Goal: Task Accomplishment & Management: Complete application form

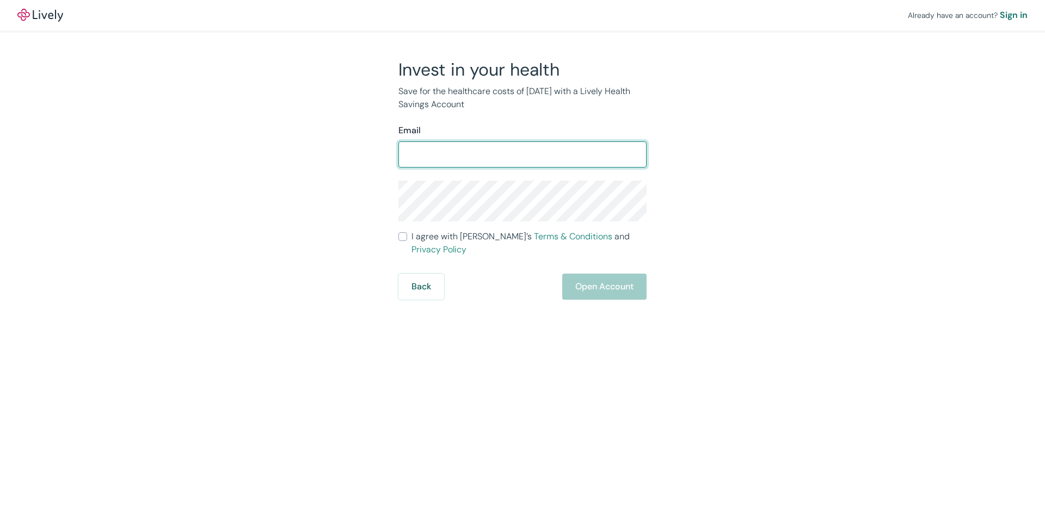
click at [510, 161] on input "Email" at bounding box center [522, 155] width 248 height 22
drag, startPoint x: 459, startPoint y: 156, endPoint x: 477, endPoint y: 153, distance: 18.6
click at [459, 156] on input "[EMAIL_ADDRESS][DOMAIN_NAME]" at bounding box center [522, 155] width 248 height 22
type input "[EMAIL_ADDRESS][DOMAIN_NAME]"
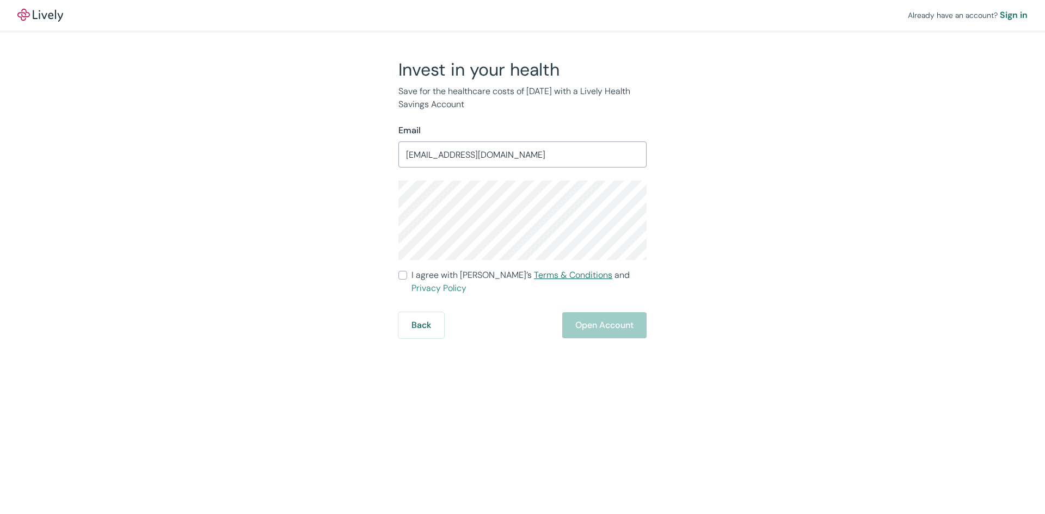
click at [534, 275] on link "Terms & Conditions" at bounding box center [573, 274] width 78 height 11
click at [407, 276] on input "I agree with Lively’s Terms & Conditions and Privacy Policy" at bounding box center [402, 275] width 9 height 9
checkbox input "true"
click at [594, 317] on button "Open Account" at bounding box center [604, 325] width 84 height 26
